Goal: Task Accomplishment & Management: Use online tool/utility

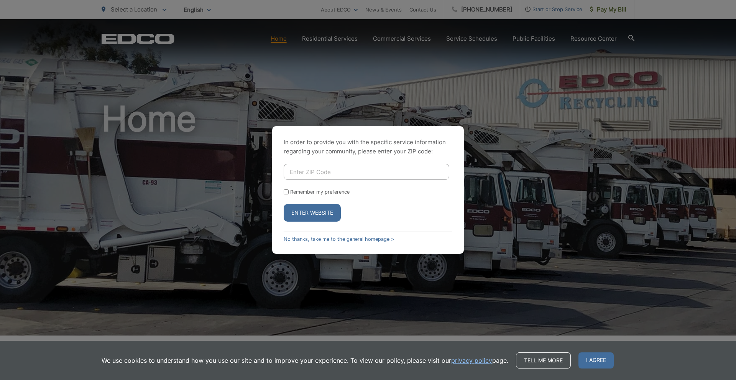
click at [370, 168] on input "Enter ZIP Code" at bounding box center [367, 172] width 166 height 16
type input "92028"
click at [320, 217] on button "Enter Website" at bounding box center [312, 213] width 57 height 18
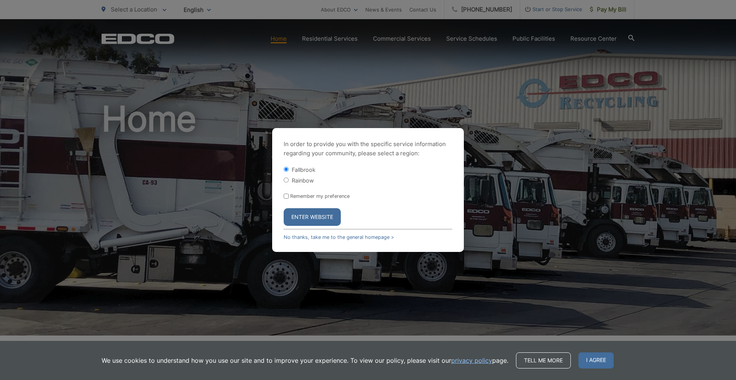
click at [309, 217] on button "Enter Website" at bounding box center [312, 217] width 57 height 18
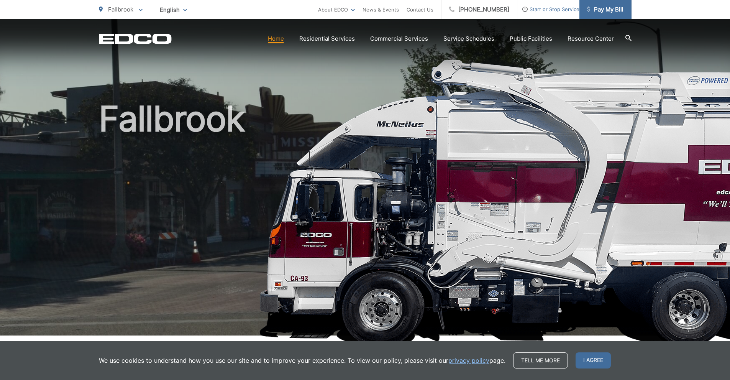
click at [606, 16] on link "Pay My Bill" at bounding box center [606, 9] width 52 height 19
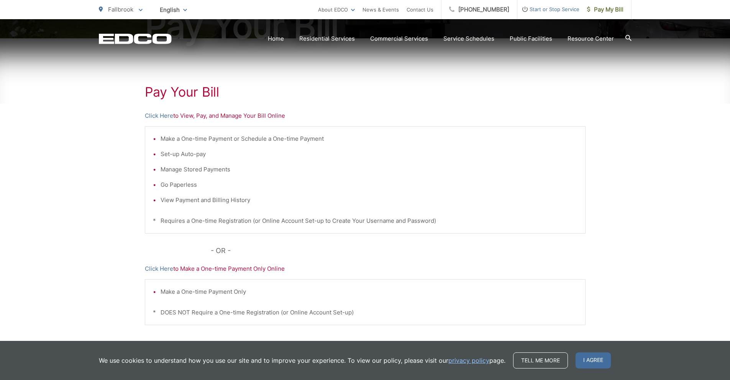
scroll to position [165, 0]
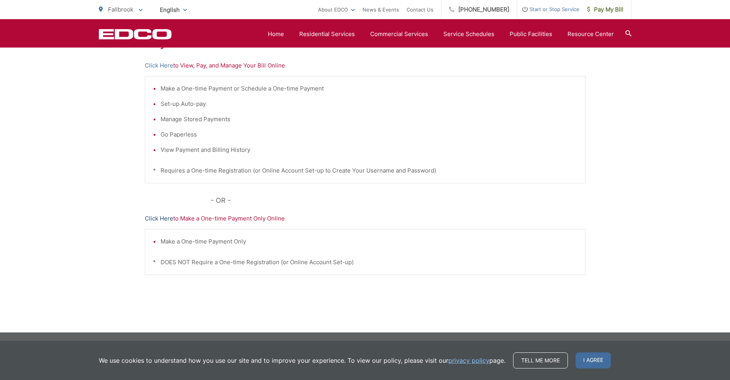
click at [168, 217] on link "Click Here" at bounding box center [159, 218] width 28 height 9
